Goal: Transaction & Acquisition: Purchase product/service

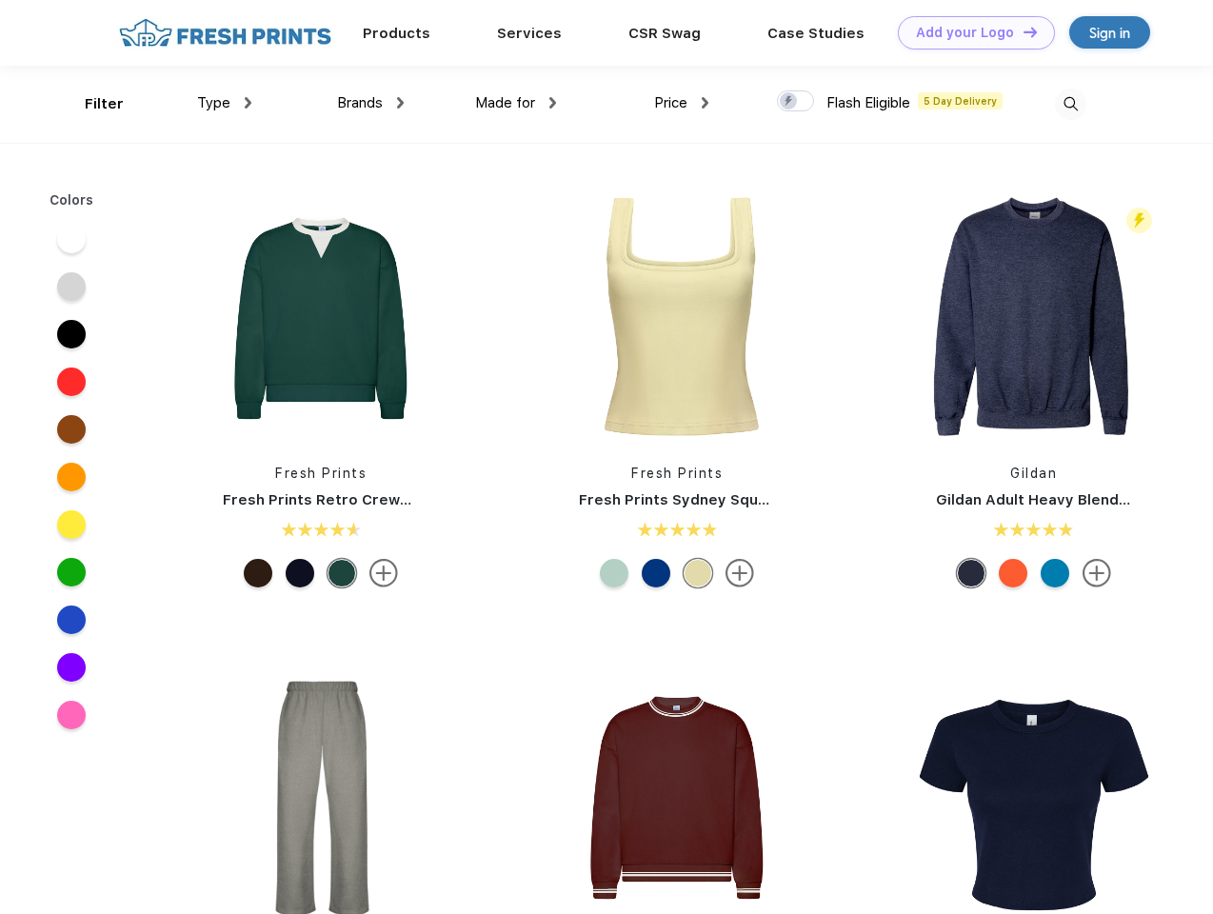
scroll to position [1, 0]
click at [969, 32] on link "Add your Logo Design Tool" at bounding box center [976, 32] width 157 height 33
click at [0, 0] on div "Design Tool" at bounding box center [0, 0] width 0 height 0
click at [1022, 31] on link "Add your Logo Design Tool" at bounding box center [976, 32] width 157 height 33
click at [91, 104] on div "Filter" at bounding box center [104, 104] width 39 height 22
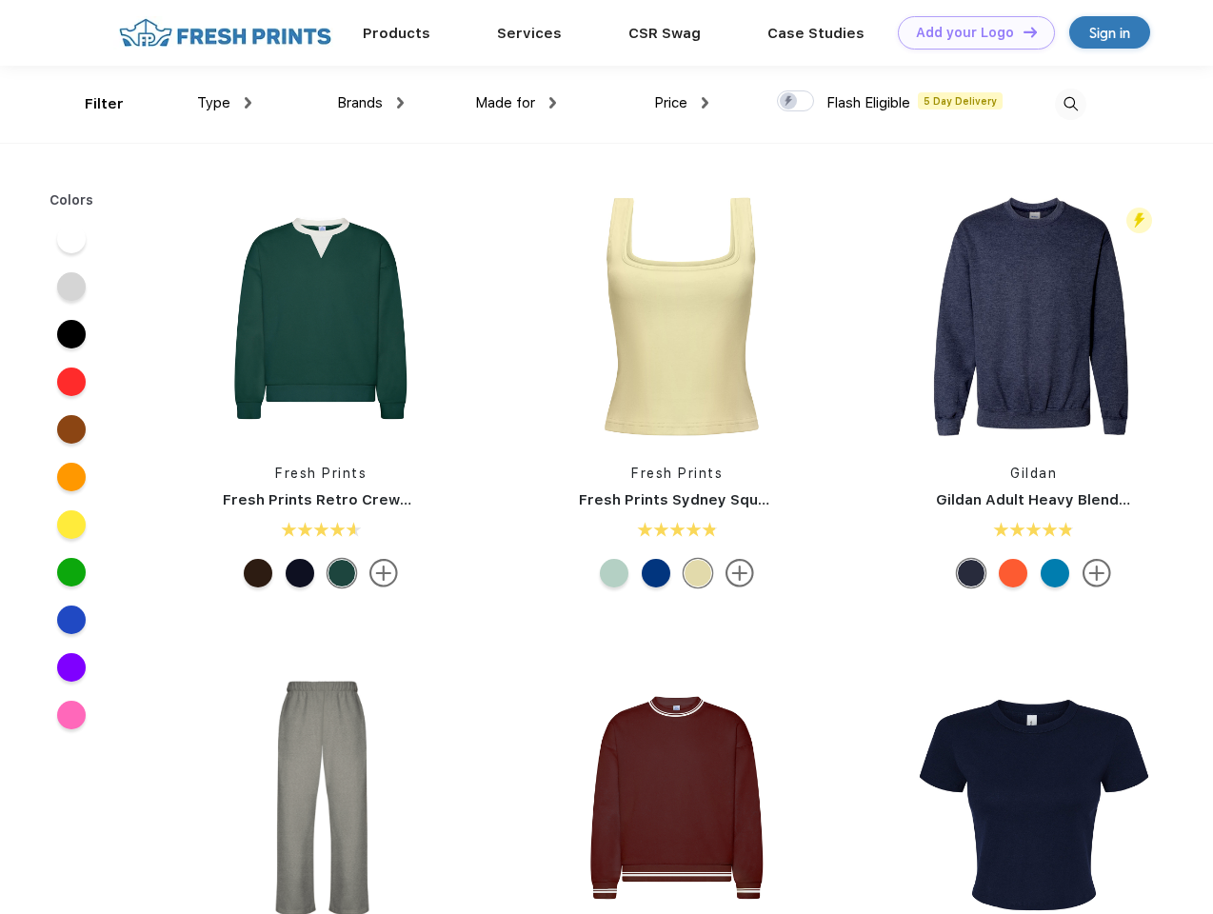
click at [225, 103] on span "Type" at bounding box center [213, 102] width 33 height 17
click at [370, 103] on span "Brands" at bounding box center [360, 102] width 46 height 17
click at [516, 103] on span "Made for" at bounding box center [505, 102] width 60 height 17
click at [682, 103] on span "Price" at bounding box center [670, 102] width 33 height 17
click at [796, 102] on div at bounding box center [795, 100] width 37 height 21
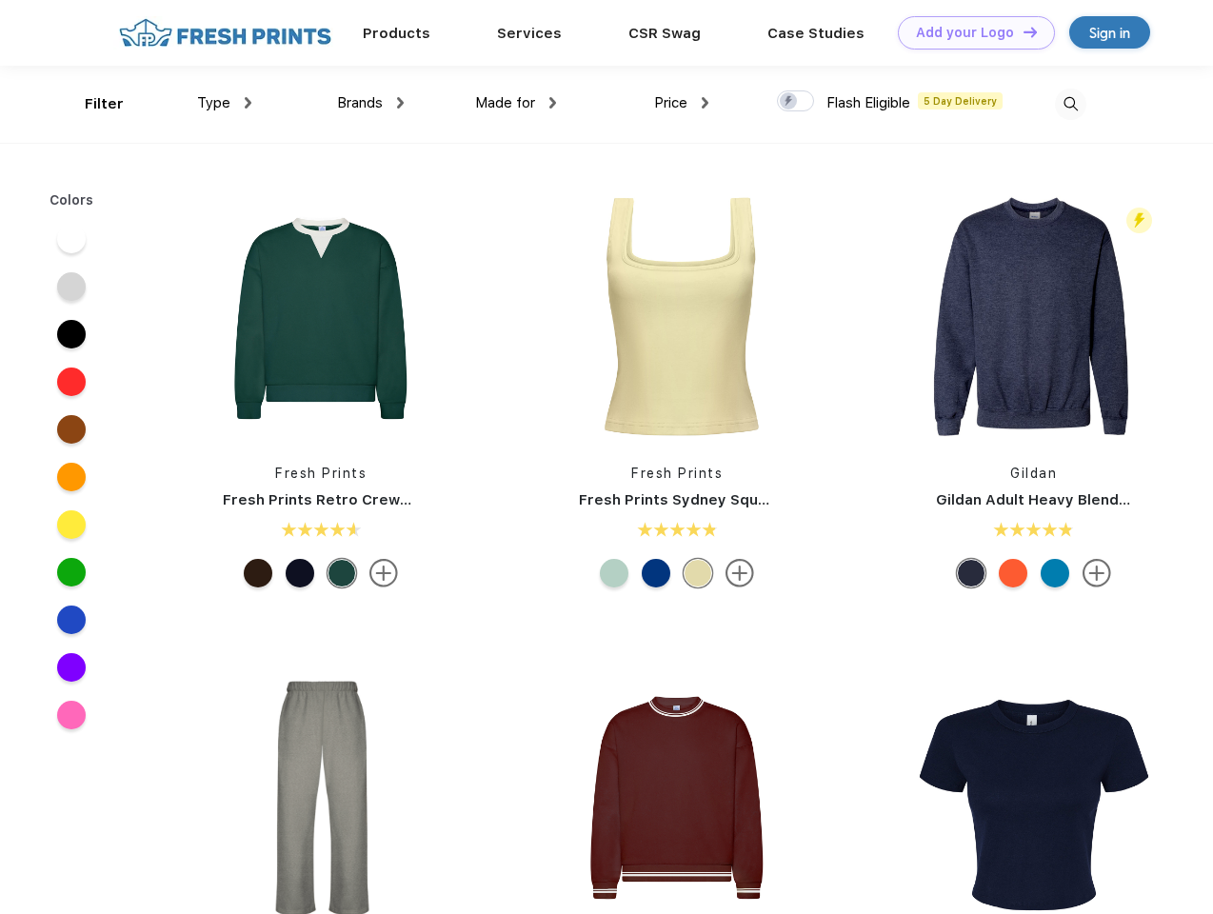
click at [789, 102] on input "checkbox" at bounding box center [783, 96] width 12 height 12
click at [1070, 104] on img at bounding box center [1070, 104] width 31 height 31
